Goal: Information Seeking & Learning: Learn about a topic

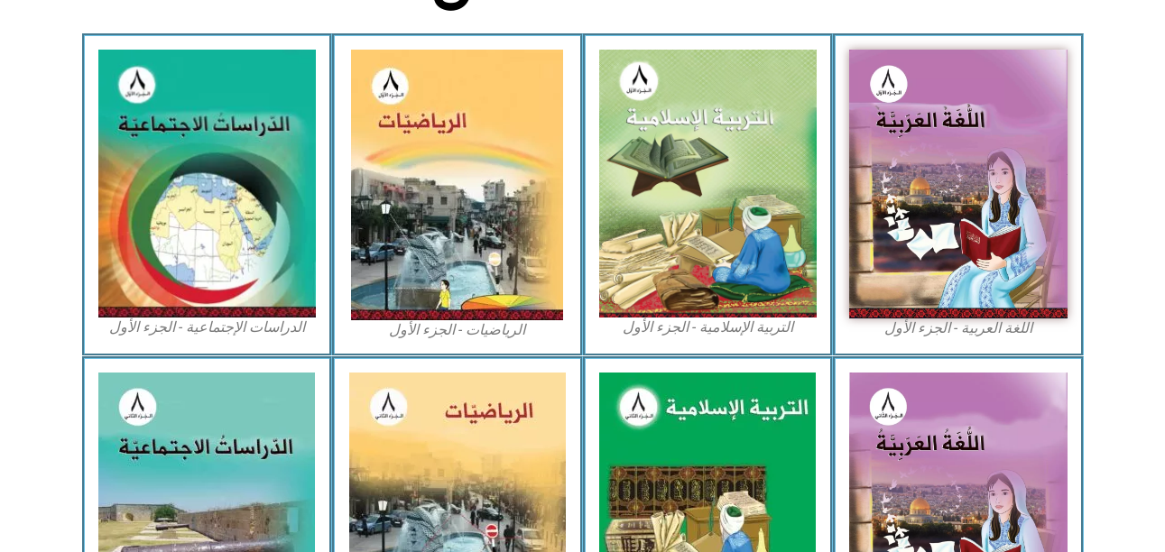
scroll to position [542, 0]
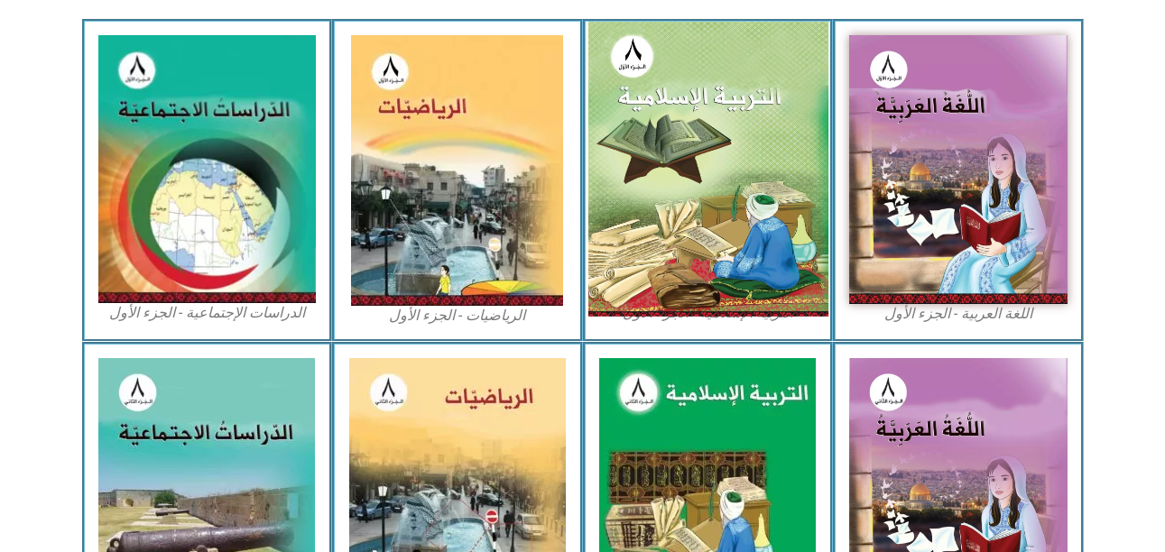
click at [794, 178] on img at bounding box center [708, 169] width 240 height 295
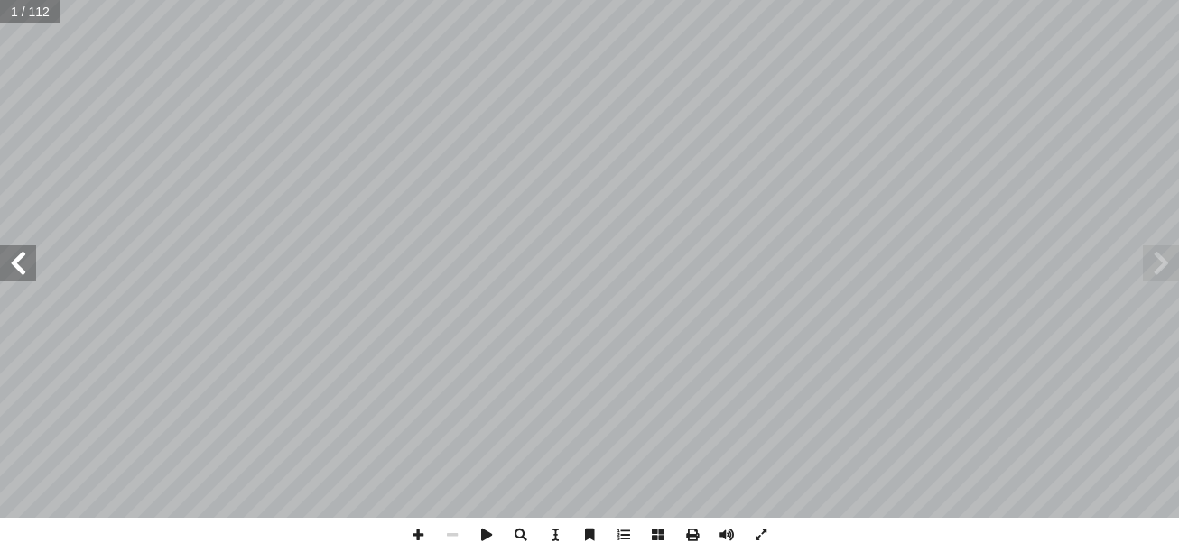
click at [21, 270] on span at bounding box center [18, 264] width 36 height 36
drag, startPoint x: 21, startPoint y: 270, endPoint x: 15, endPoint y: 250, distance: 20.6
click at [15, 250] on span at bounding box center [18, 264] width 36 height 36
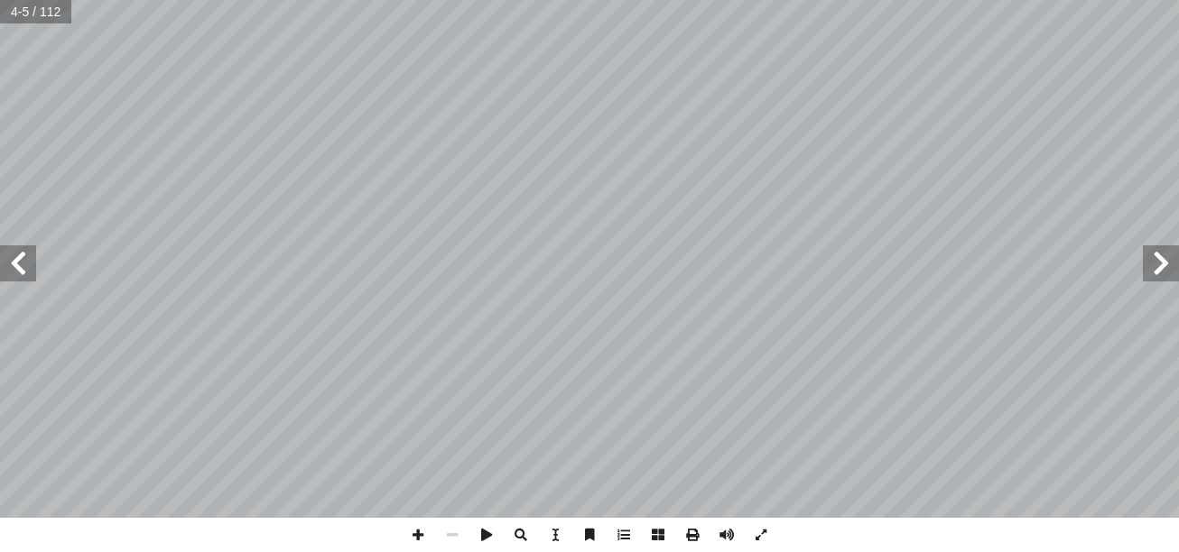
click at [15, 250] on span at bounding box center [18, 264] width 36 height 36
click at [415, 533] on span at bounding box center [418, 535] width 34 height 34
click at [419, 536] on span at bounding box center [418, 535] width 34 height 34
click at [1178, 164] on html "الصفحة الرئيسية الصف الأول الصف الثاني الصف الثالث الصف الرابع الصف الخامس الصف…" at bounding box center [589, 82] width 1179 height 164
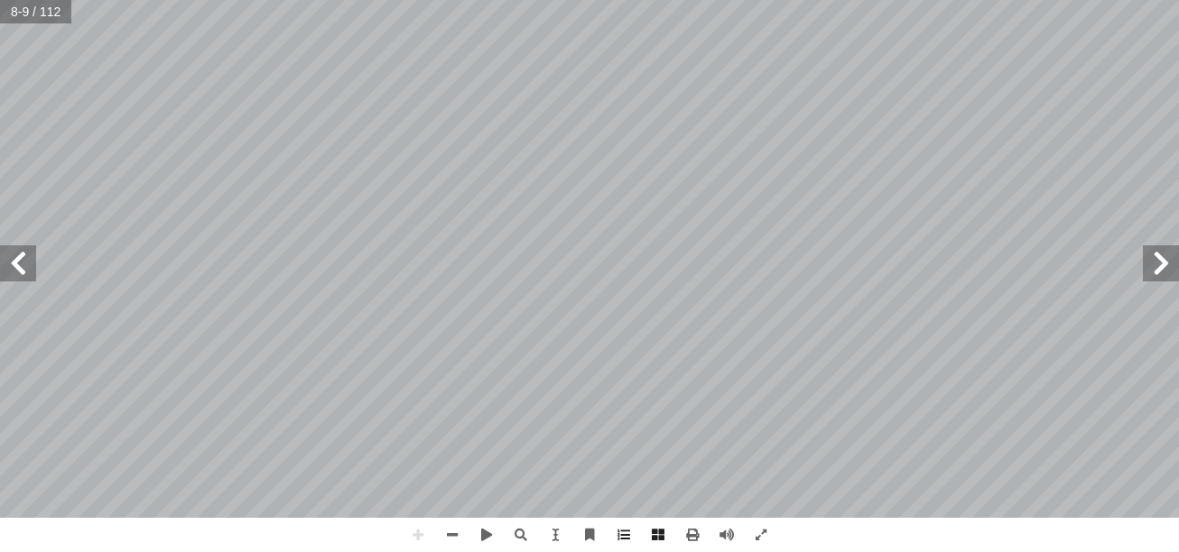
click at [871, 164] on html "الصفحة الرئيسية الصف الأول الصف الثاني الصف الثالث الصف الرابع الصف الخامس الصف…" at bounding box center [589, 82] width 1179 height 164
click at [18, 265] on span at bounding box center [18, 264] width 36 height 36
click at [14, 274] on span at bounding box center [18, 264] width 36 height 36
click at [1151, 263] on span at bounding box center [1161, 264] width 36 height 36
click at [1130, 164] on html "الصفحة الرئيسية الصف الأول الصف الثاني الصف الثالث الصف الرابع الصف الخامس الصف…" at bounding box center [589, 82] width 1179 height 164
